Goal: Task Accomplishment & Management: Use online tool/utility

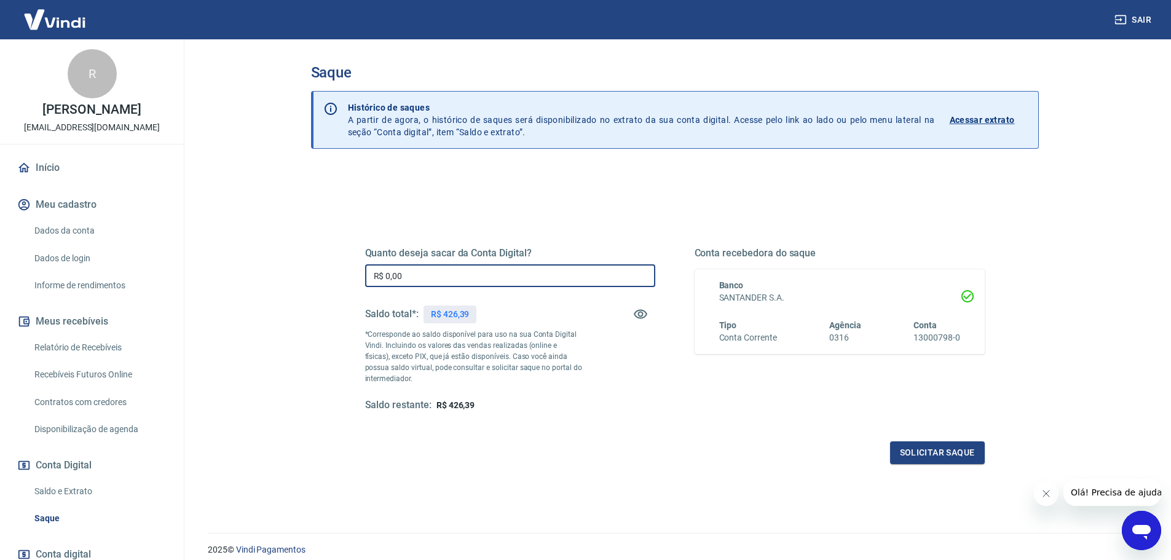
click at [410, 268] on input "R$ 0,00" at bounding box center [510, 275] width 290 height 23
type input "R$ 300,00"
click at [920, 451] on button "Solicitar saque" at bounding box center [937, 453] width 95 height 23
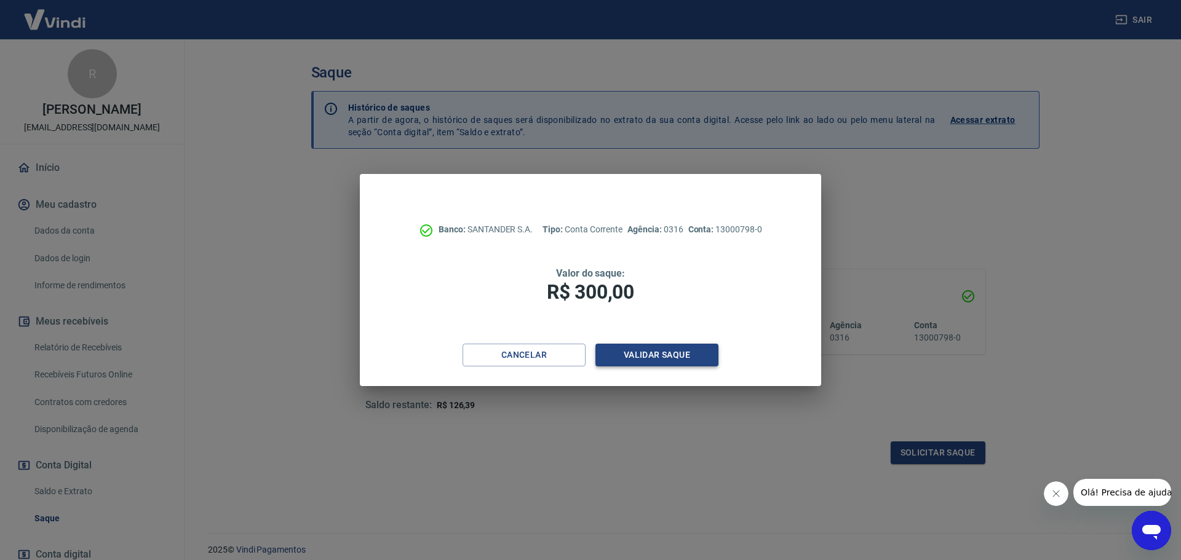
click at [627, 352] on button "Validar saque" at bounding box center [656, 355] width 123 height 23
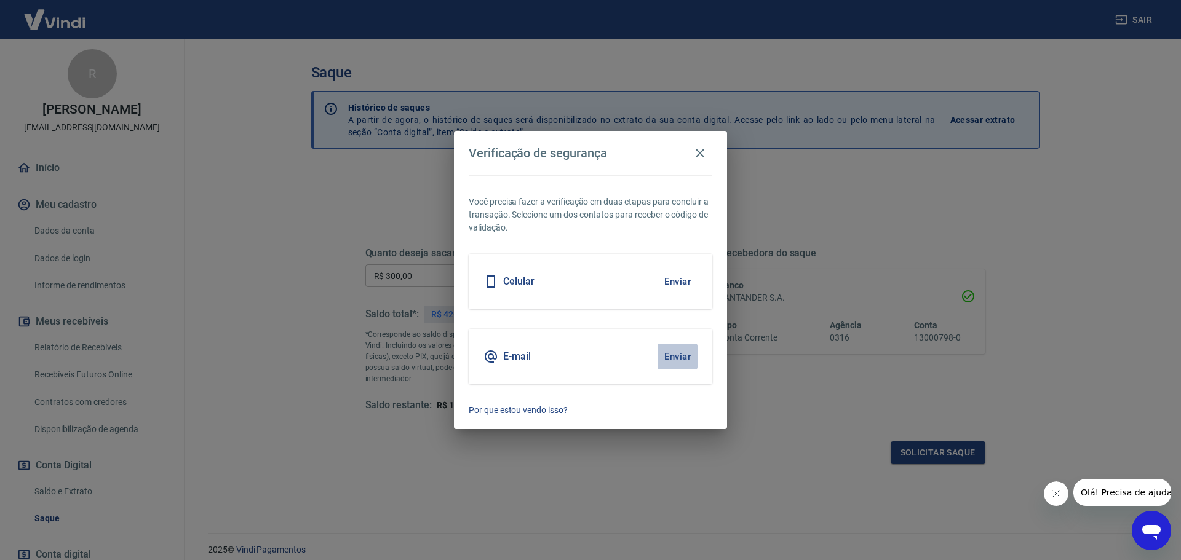
click at [680, 352] on button "Enviar" at bounding box center [677, 357] width 40 height 26
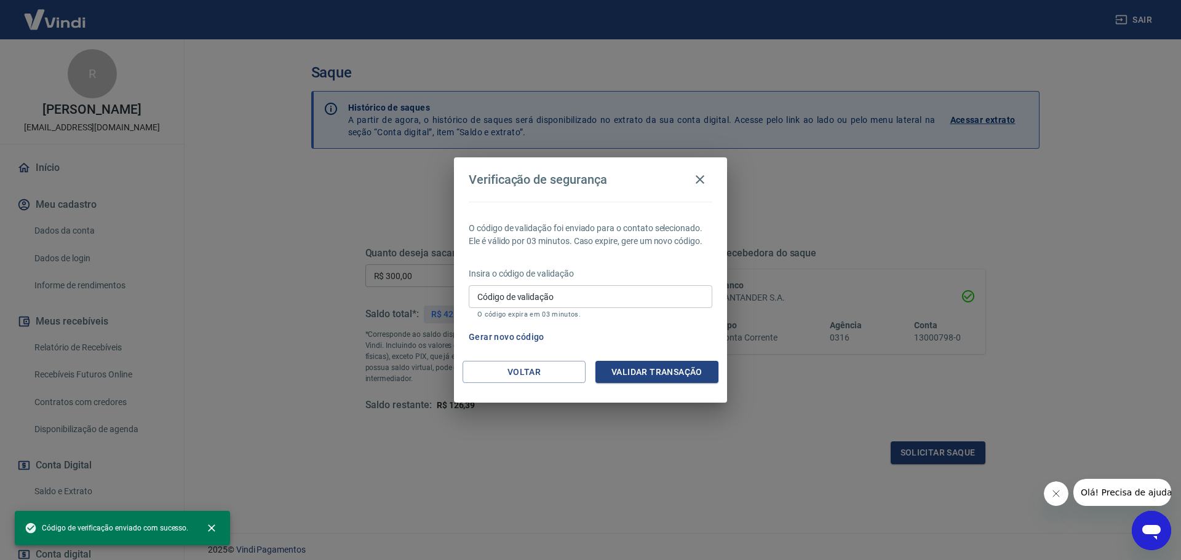
click at [525, 303] on input "Código de validação" at bounding box center [591, 296] width 244 height 23
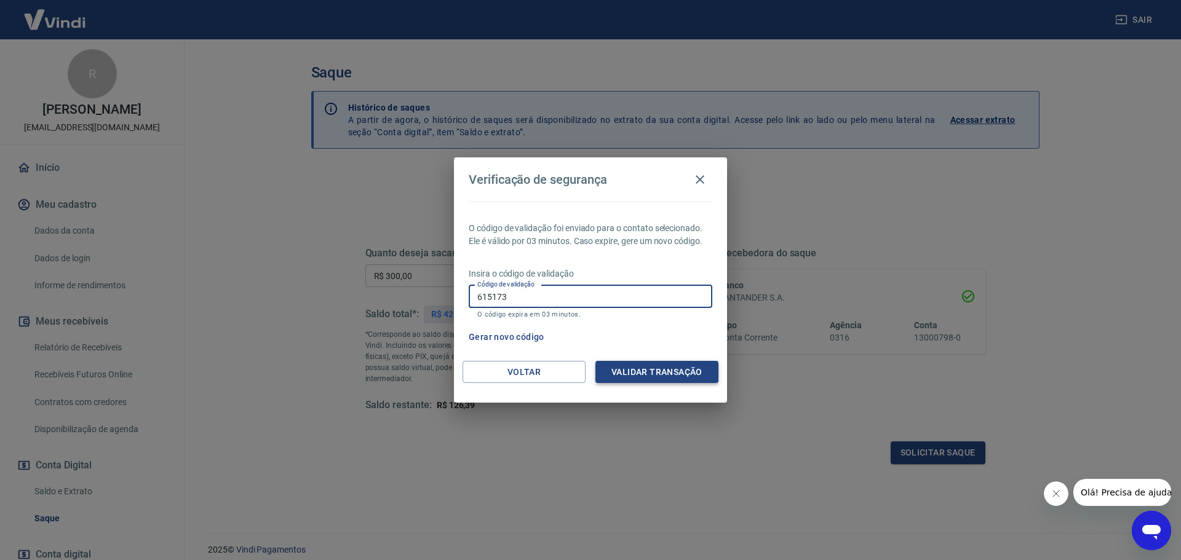
type input "615173"
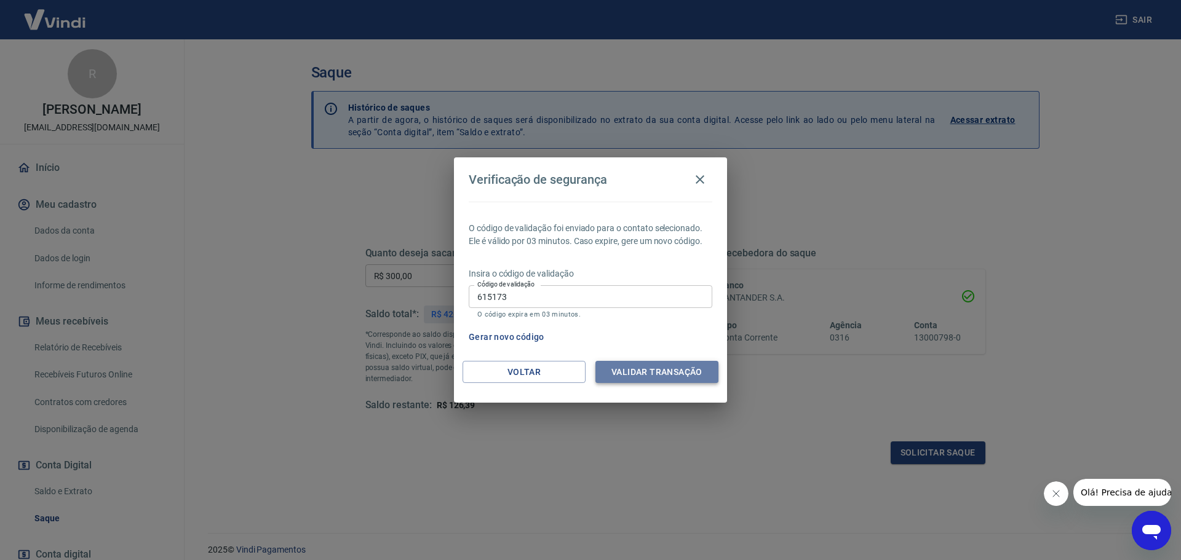
click at [617, 366] on button "Validar transação" at bounding box center [656, 372] width 123 height 23
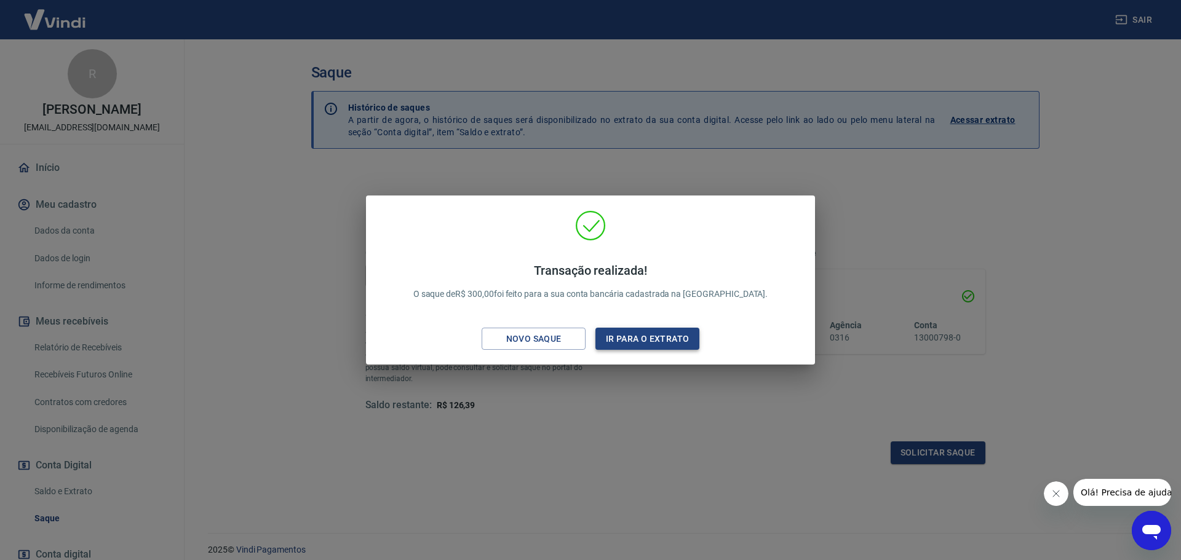
click at [657, 343] on button "Ir para o extrato" at bounding box center [647, 339] width 104 height 23
